Goal: Information Seeking & Learning: Learn about a topic

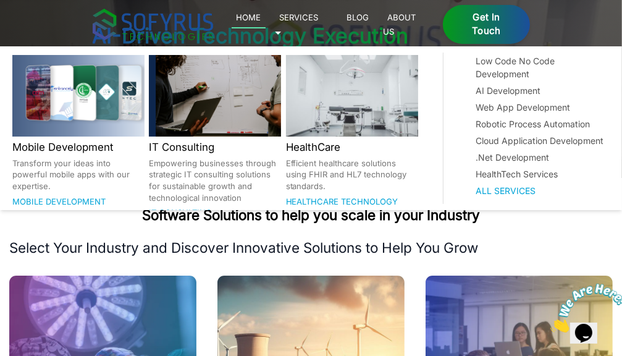
click at [318, 20] on link "Services 🞃" at bounding box center [297, 24] width 44 height 28
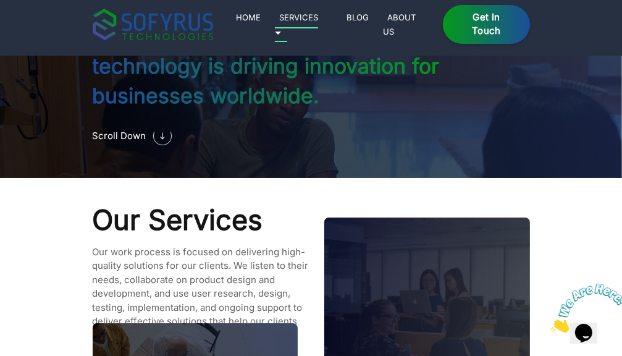
scroll to position [1015, 0]
